Goal: Leave review/rating

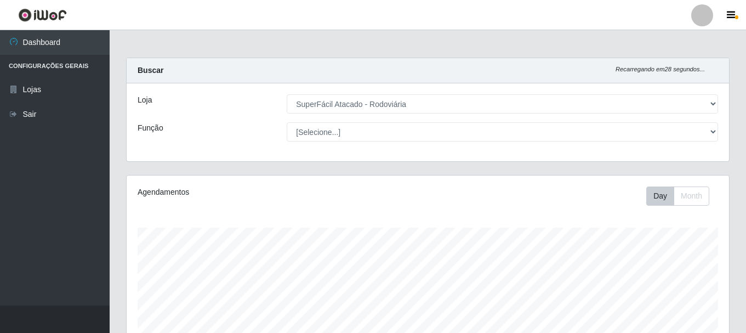
select select "400"
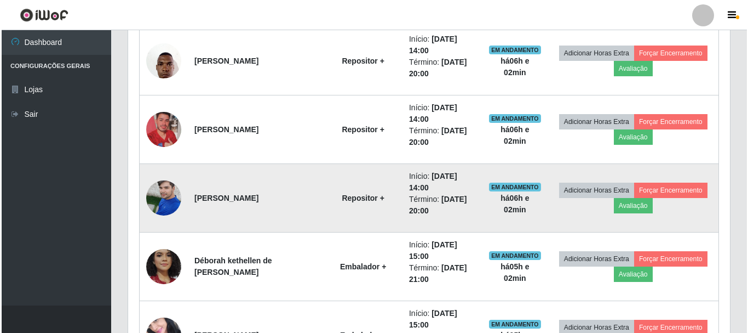
scroll to position [419, 0]
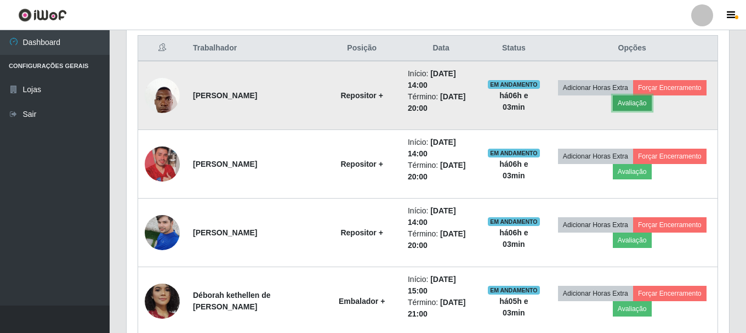
click at [644, 102] on button "Avaliação" at bounding box center [631, 102] width 39 height 15
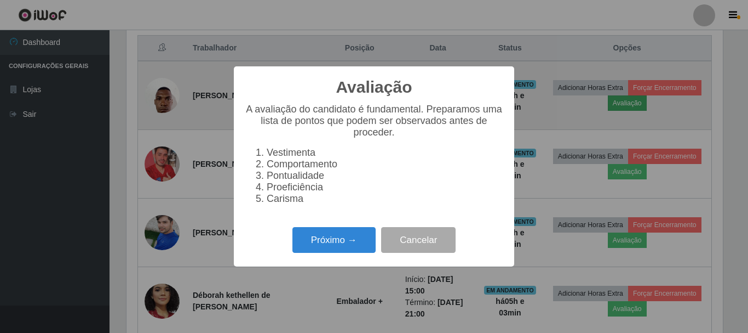
scroll to position [227, 597]
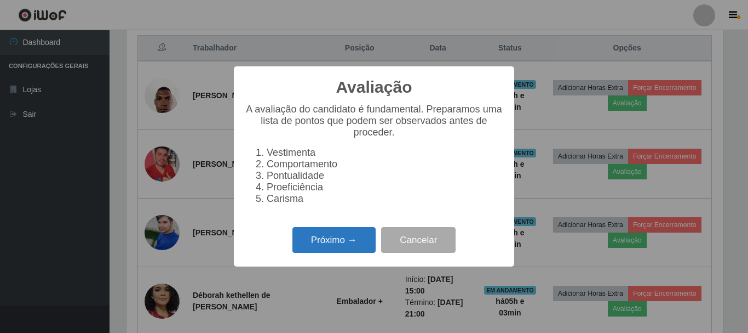
click at [343, 245] on button "Próximo →" at bounding box center [334, 240] width 83 height 26
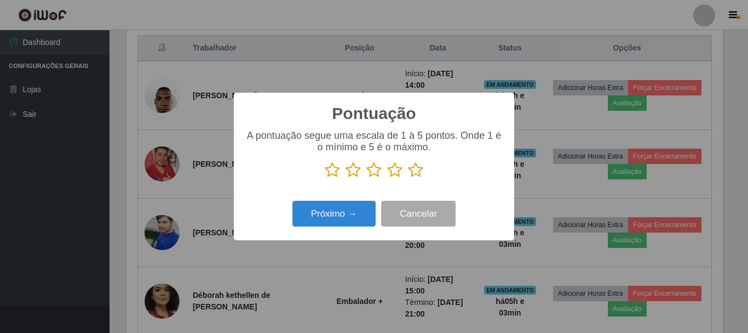
click at [415, 171] on icon at bounding box center [415, 170] width 15 height 16
click at [408, 178] on input "radio" at bounding box center [408, 178] width 0 height 0
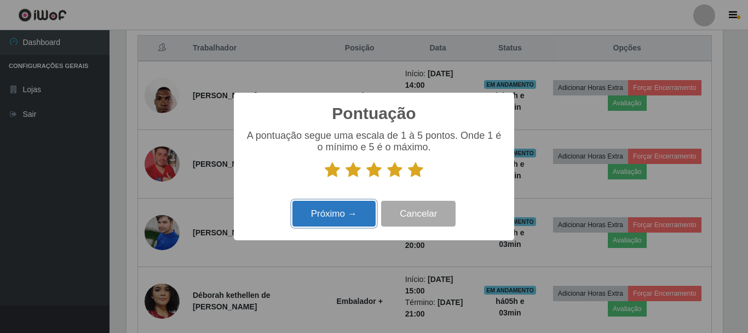
click at [346, 216] on button "Próximo →" at bounding box center [334, 213] width 83 height 26
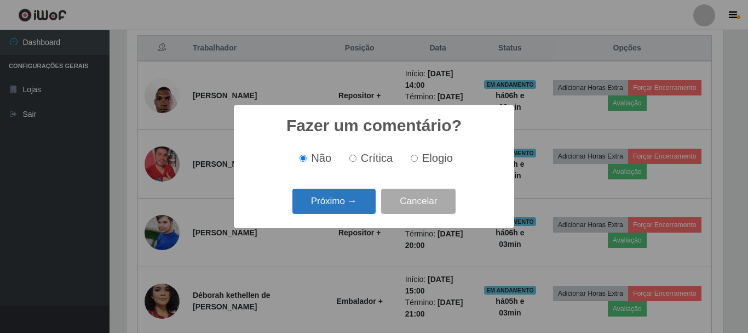
click at [347, 200] on button "Próximo →" at bounding box center [334, 201] width 83 height 26
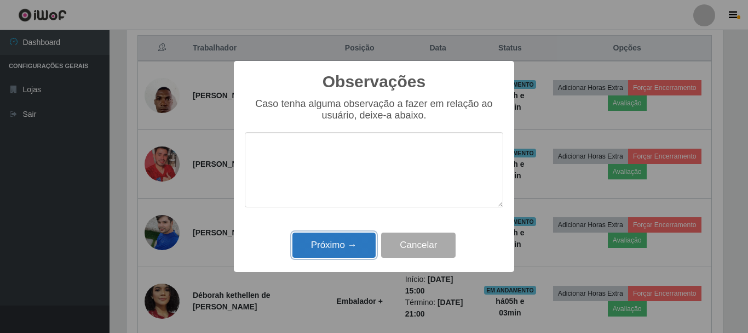
click at [360, 245] on button "Próximo →" at bounding box center [334, 245] width 83 height 26
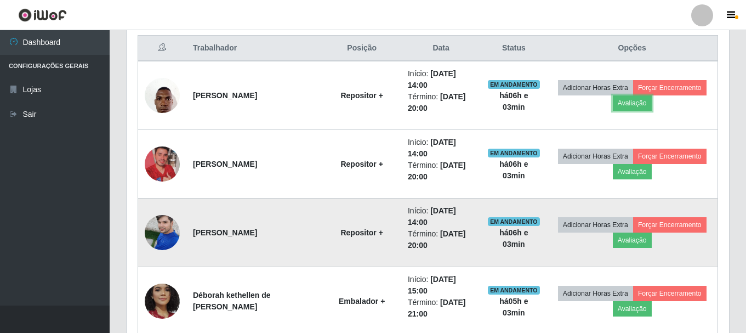
scroll to position [227, 602]
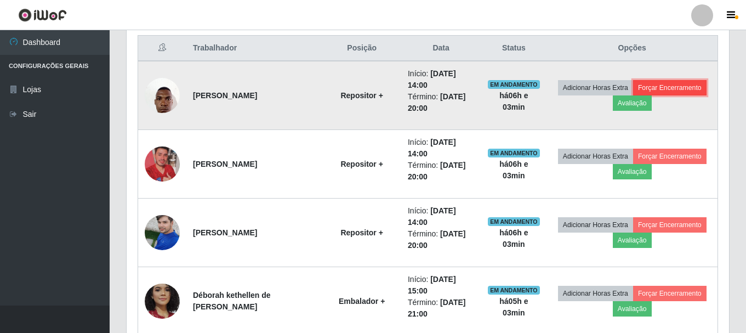
click at [677, 88] on button "Forçar Encerramento" at bounding box center [669, 87] width 73 height 15
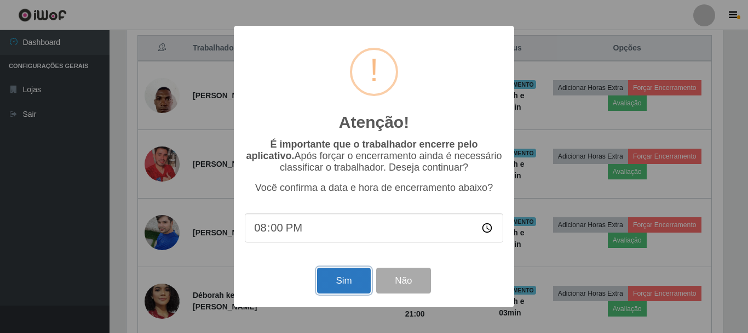
click at [340, 286] on button "Sim" at bounding box center [343, 280] width 53 height 26
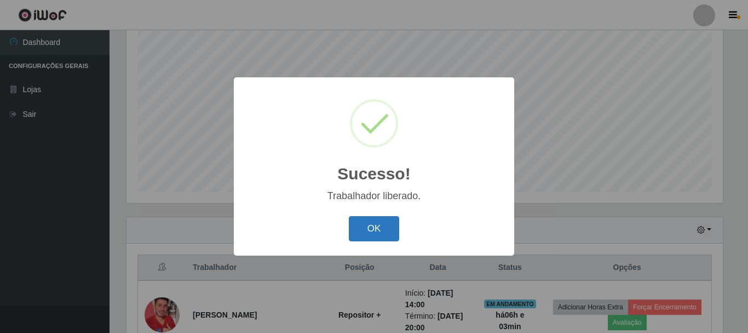
click at [371, 230] on button "OK" at bounding box center [374, 229] width 51 height 26
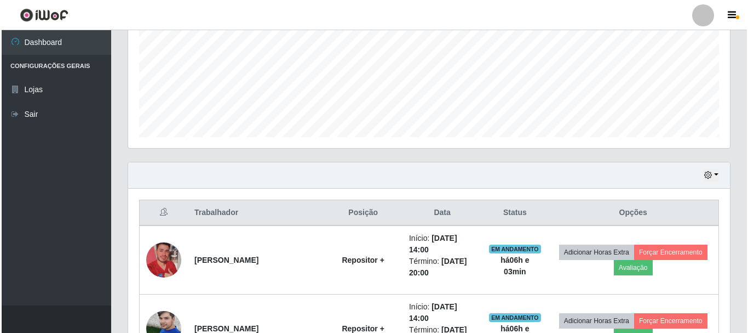
scroll to position [310, 0]
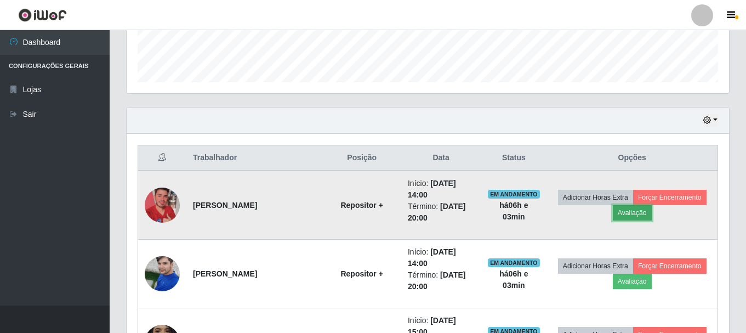
click at [632, 214] on button "Avaliação" at bounding box center [631, 212] width 39 height 15
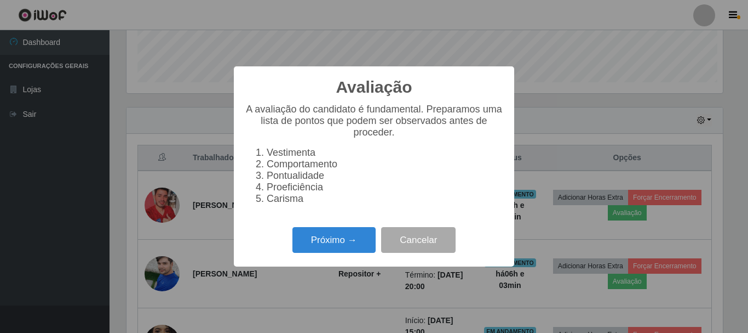
scroll to position [227, 597]
click at [336, 243] on button "Próximo →" at bounding box center [334, 240] width 83 height 26
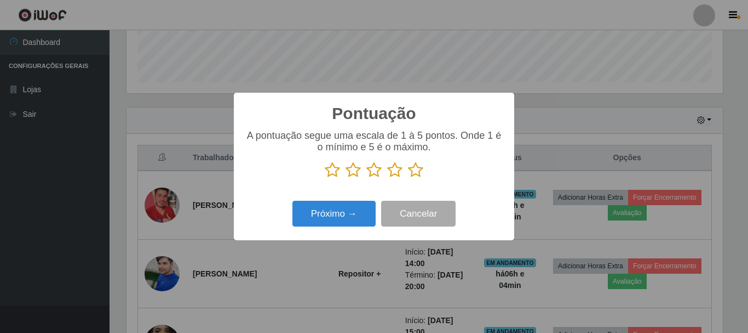
click at [416, 170] on icon at bounding box center [415, 170] width 15 height 16
click at [408, 178] on input "radio" at bounding box center [408, 178] width 0 height 0
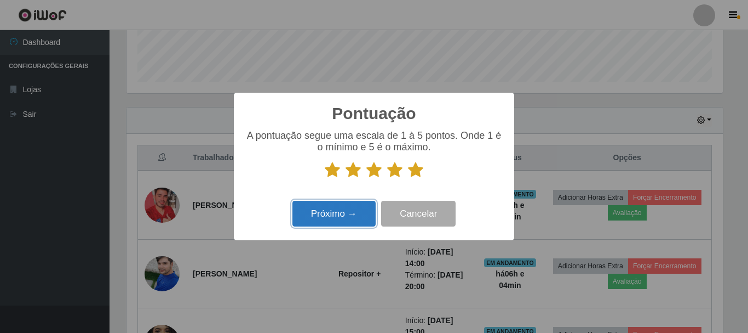
click at [300, 211] on button "Próximo →" at bounding box center [334, 213] width 83 height 26
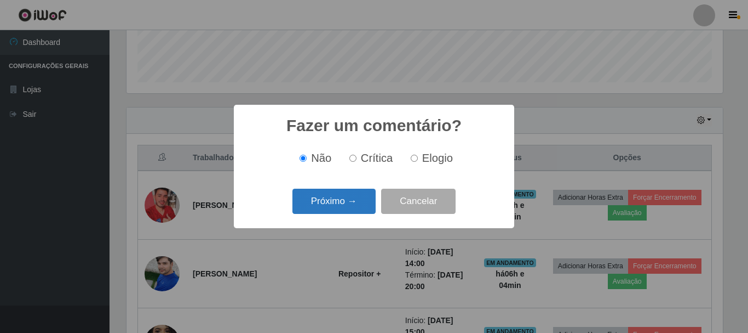
click at [319, 202] on button "Próximo →" at bounding box center [334, 201] width 83 height 26
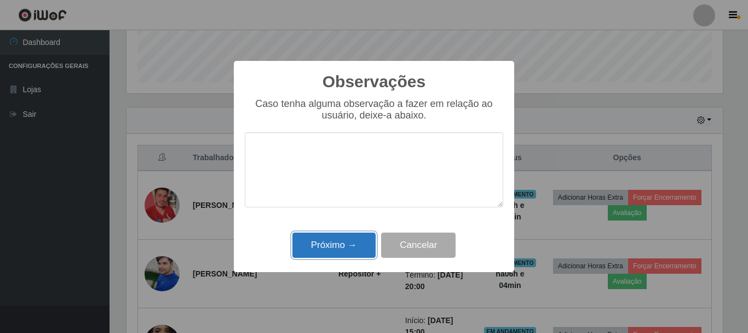
click at [336, 237] on button "Próximo →" at bounding box center [334, 245] width 83 height 26
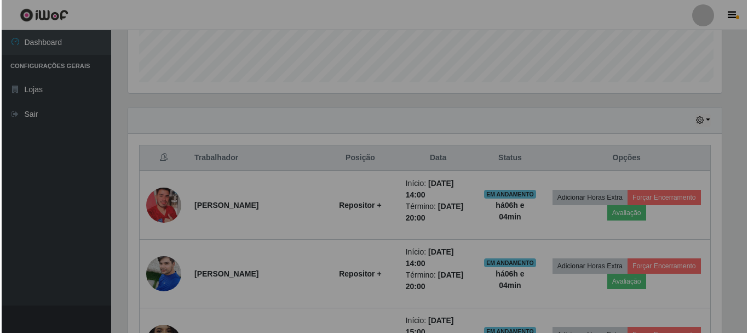
scroll to position [227, 602]
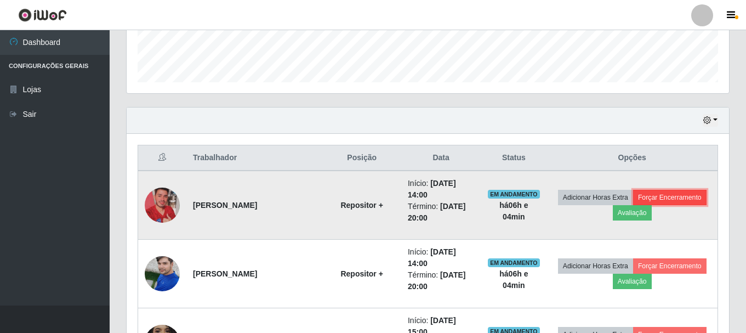
click at [672, 193] on button "Forçar Encerramento" at bounding box center [669, 197] width 73 height 15
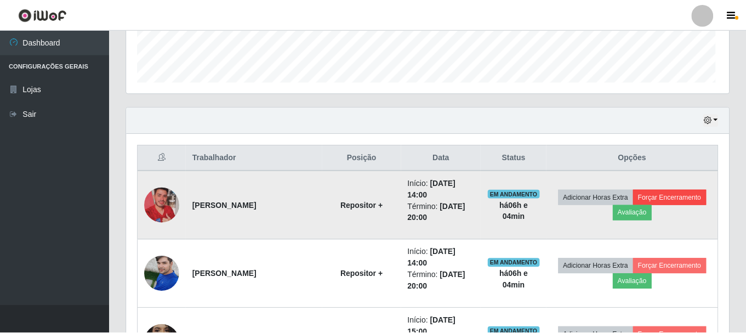
scroll to position [227, 597]
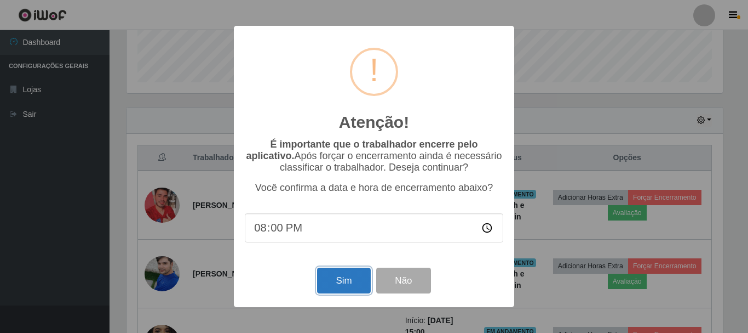
click at [343, 290] on button "Sim" at bounding box center [343, 280] width 53 height 26
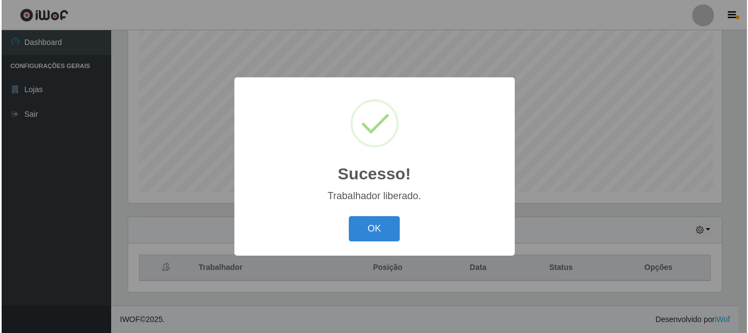
scroll to position [0, 0]
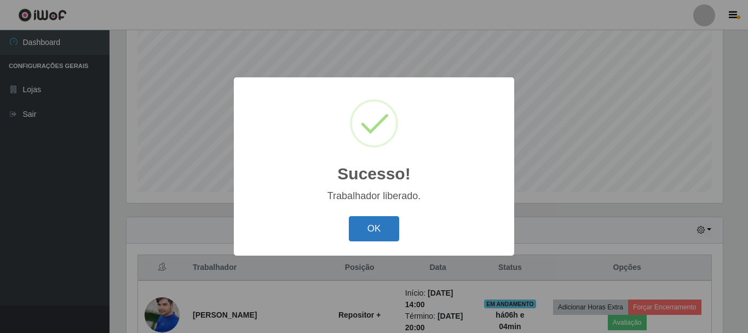
click at [381, 231] on button "OK" at bounding box center [374, 229] width 51 height 26
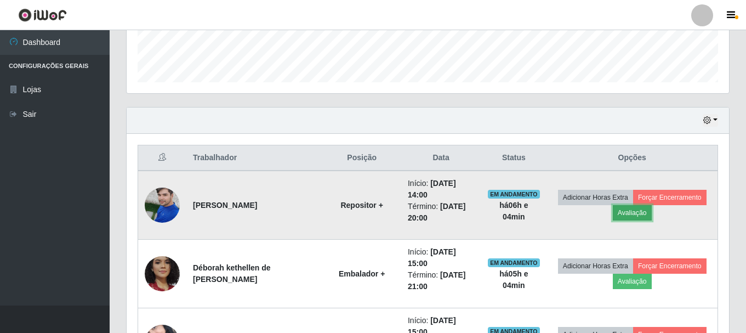
click at [635, 215] on button "Avaliação" at bounding box center [631, 212] width 39 height 15
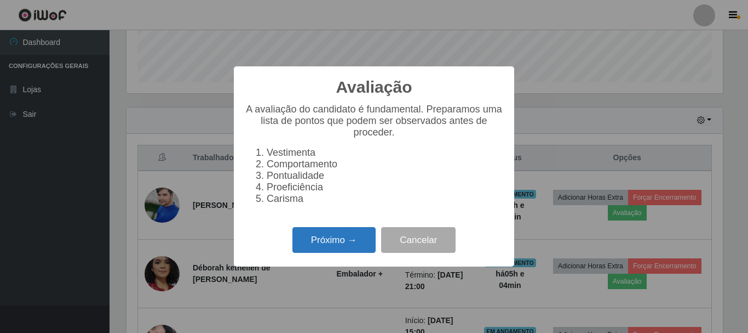
click at [337, 239] on button "Próximo →" at bounding box center [334, 240] width 83 height 26
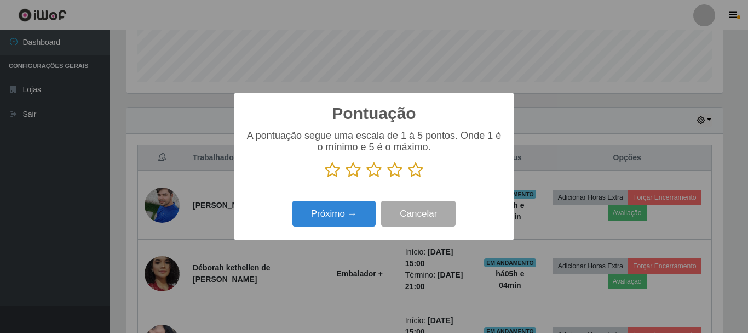
click at [422, 170] on icon at bounding box center [415, 170] width 15 height 16
click at [408, 178] on input "radio" at bounding box center [408, 178] width 0 height 0
click at [344, 202] on div "Próximo → Cancelar" at bounding box center [374, 213] width 259 height 31
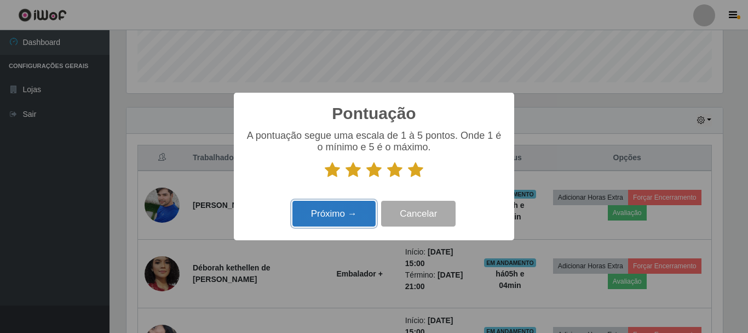
click at [344, 209] on button "Próximo →" at bounding box center [334, 213] width 83 height 26
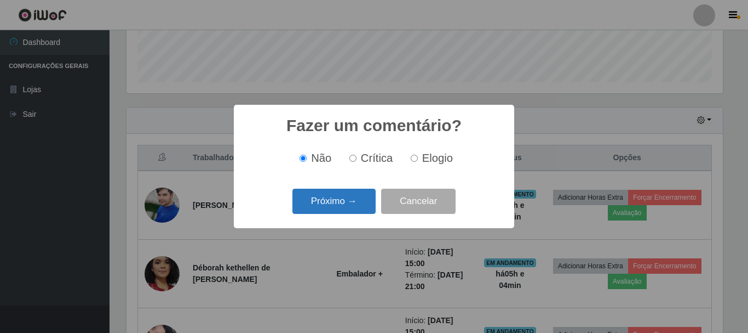
click at [343, 200] on button "Próximo →" at bounding box center [334, 201] width 83 height 26
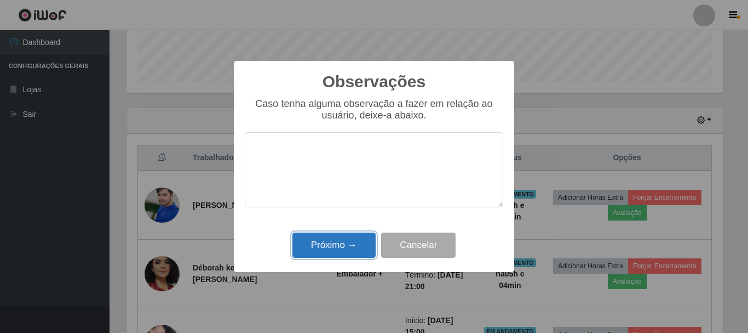
click at [350, 243] on button "Próximo →" at bounding box center [334, 245] width 83 height 26
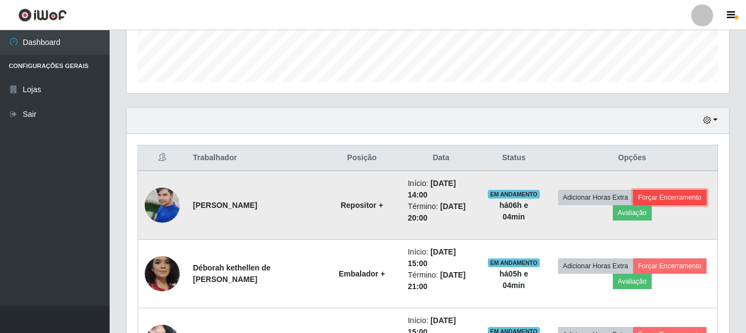
click at [667, 198] on button "Forçar Encerramento" at bounding box center [669, 197] width 73 height 15
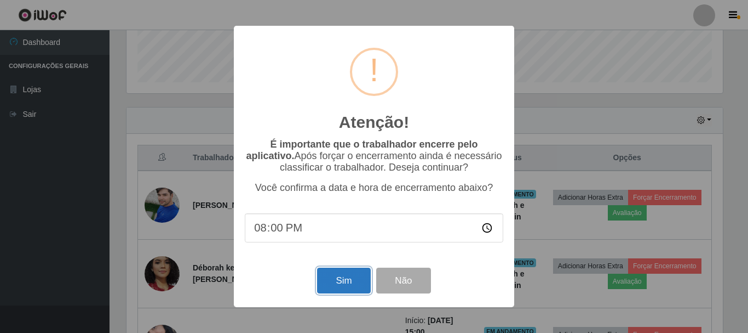
click at [346, 278] on button "Sim" at bounding box center [343, 280] width 53 height 26
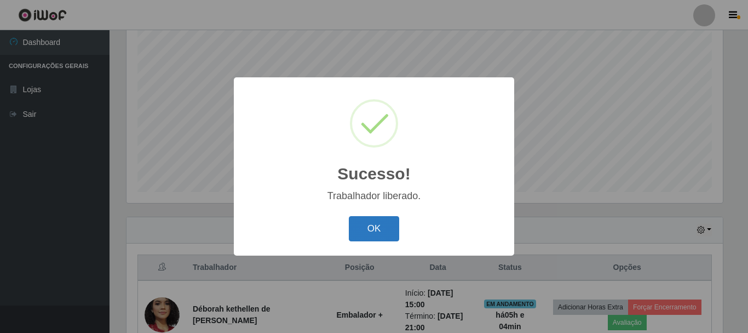
click at [371, 236] on button "OK" at bounding box center [374, 229] width 51 height 26
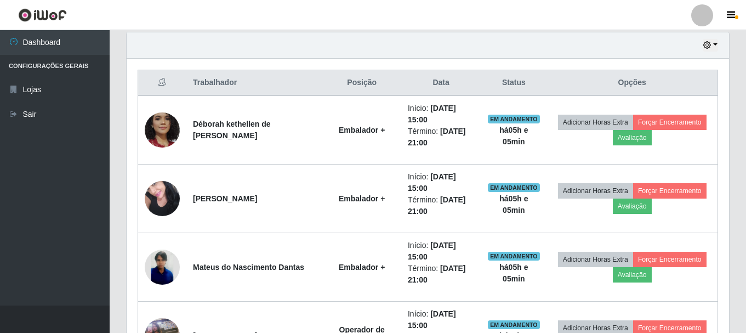
scroll to position [214, 0]
